Goal: Information Seeking & Learning: Learn about a topic

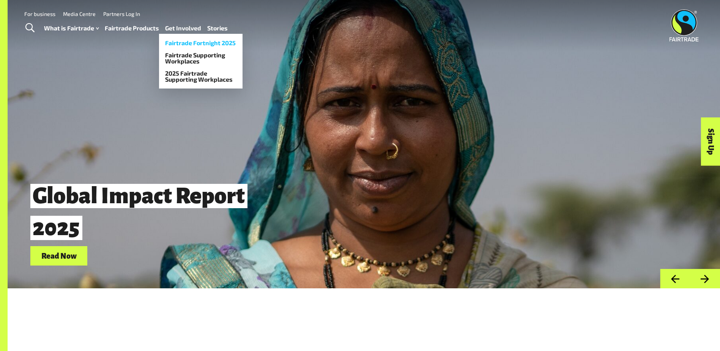
click at [214, 43] on link "Fairtrade Fortnight 2025" at bounding box center [201, 43] width 84 height 12
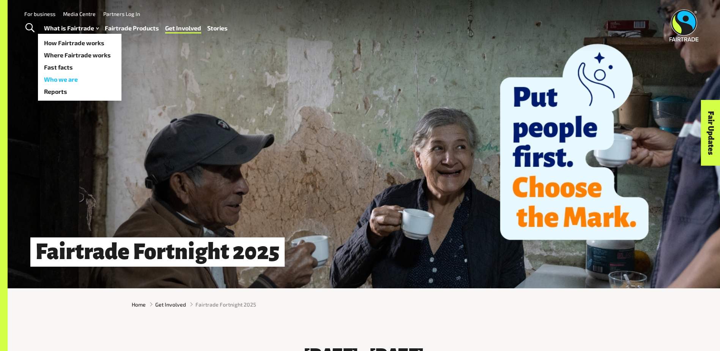
click at [70, 81] on link "Who we are" at bounding box center [80, 79] width 84 height 12
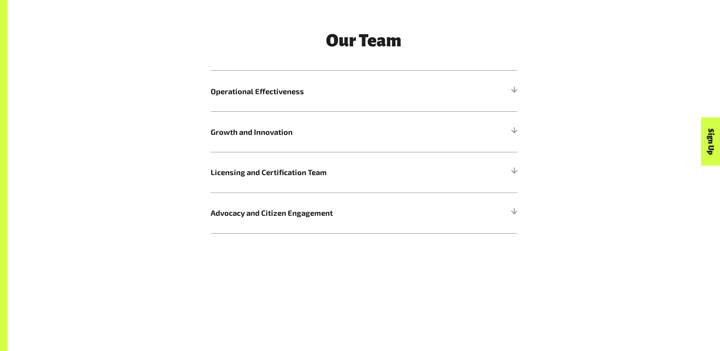
scroll to position [950, 0]
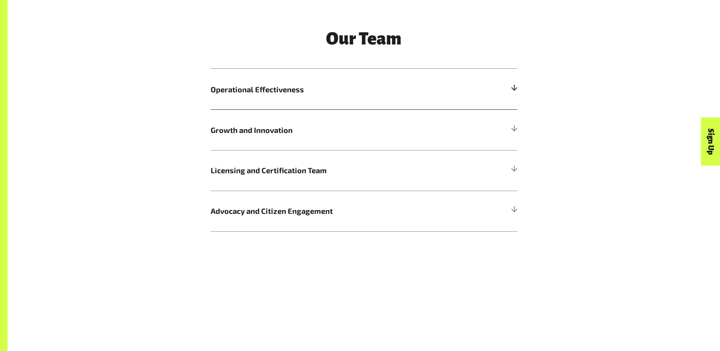
click at [510, 89] on h5 "Operational Effectiveness" at bounding box center [364, 89] width 307 height 41
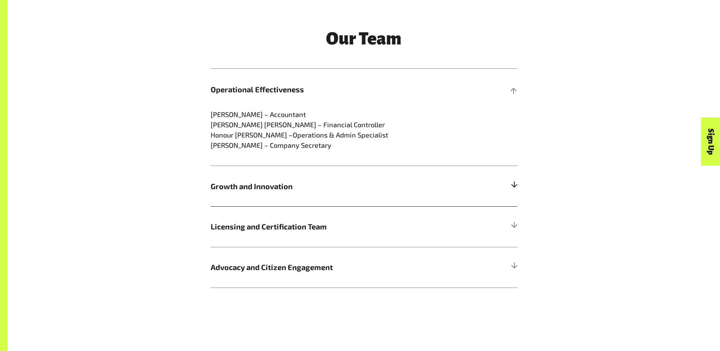
click at [514, 187] on div at bounding box center [514, 186] width 7 height 7
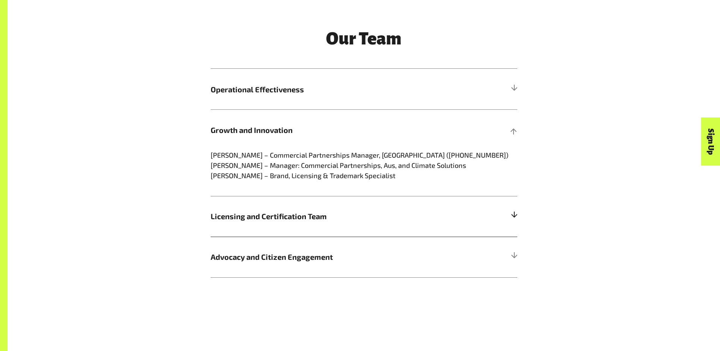
click at [515, 215] on div at bounding box center [514, 216] width 7 height 7
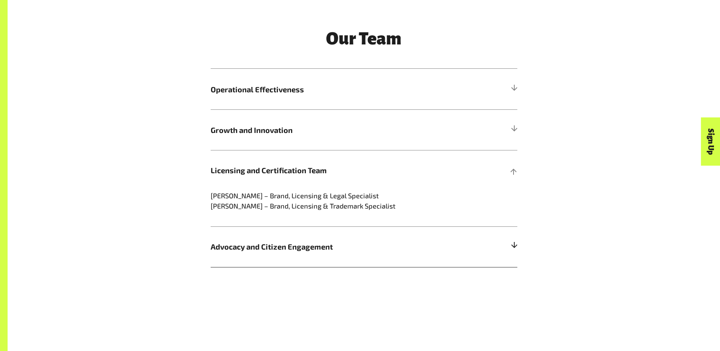
click at [514, 244] on div at bounding box center [514, 246] width 7 height 7
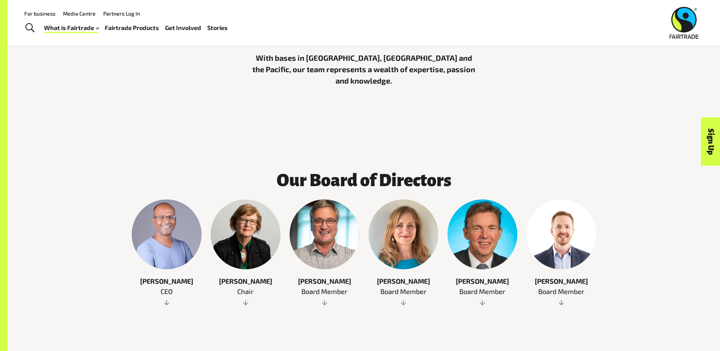
scroll to position [266, 0]
